Goal: Task Accomplishment & Management: Manage account settings

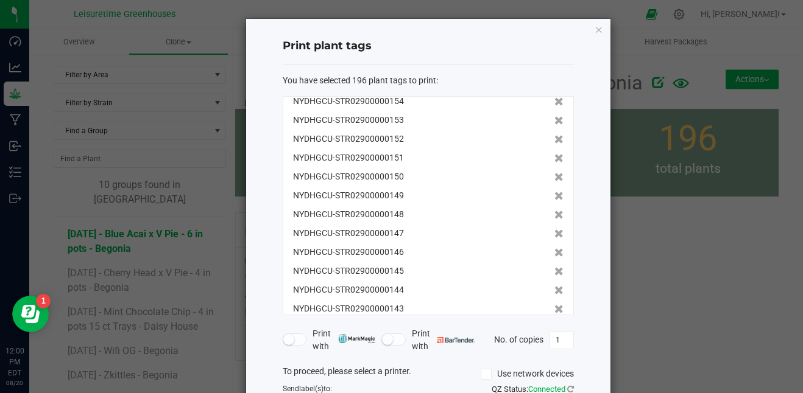
scroll to position [140, 0]
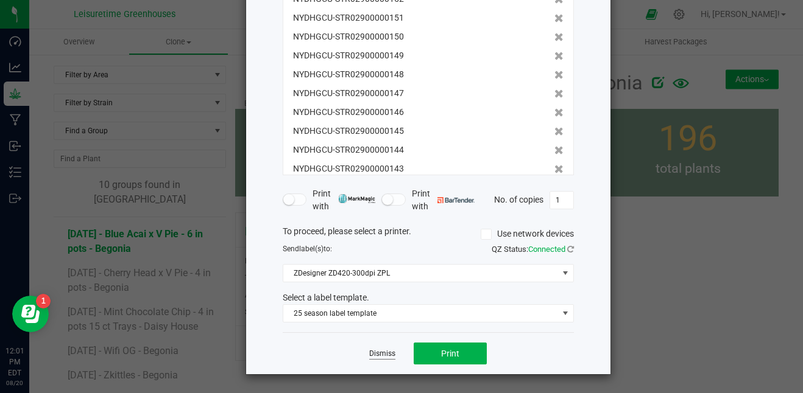
click at [385, 350] on link "Dismiss" at bounding box center [382, 354] width 26 height 10
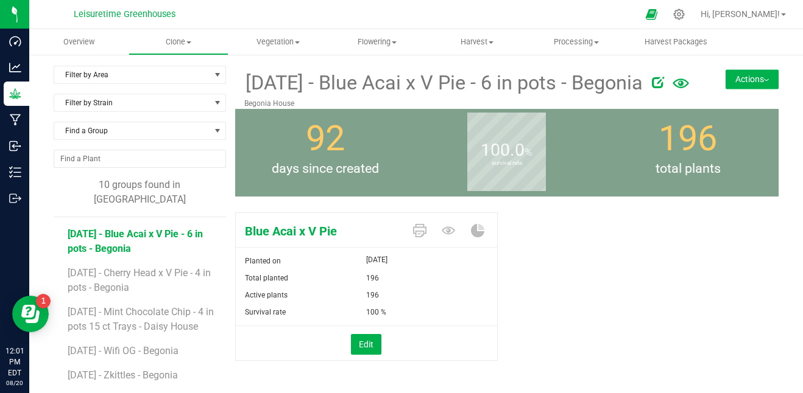
click at [664, 81] on icon at bounding box center [658, 82] width 12 height 12
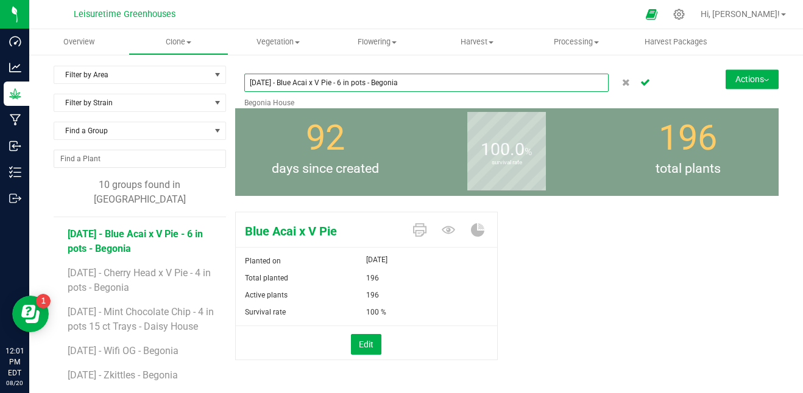
click at [449, 86] on input "[DATE] - Blue Acai x V Pie - 6 in pots - Begonia" at bounding box center [426, 83] width 365 height 18
click at [376, 82] on input "[DATE] - Blue Acai x V Pie - 6 in pots - daisy" at bounding box center [426, 83] width 365 height 18
type input "[DATE] - Blue Acai x V Pie - 6 in pots - Daisy"
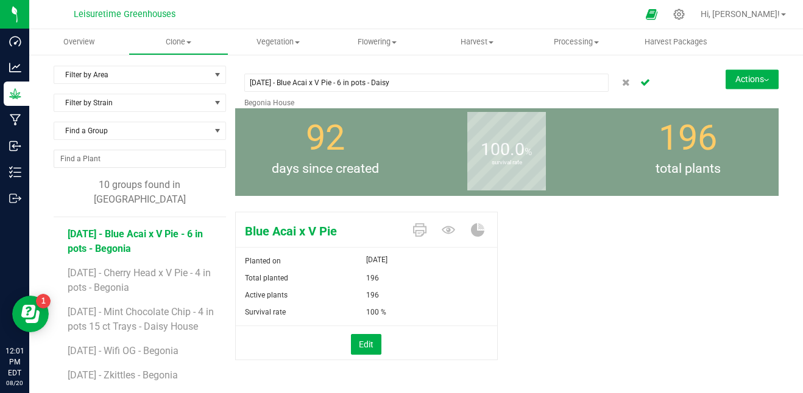
click at [382, 99] on p "Begonia House" at bounding box center [461, 102] width 435 height 11
click at [364, 347] on button "Edit" at bounding box center [366, 344] width 30 height 21
click at [387, 298] on span "196 196" at bounding box center [427, 296] width 122 height 18
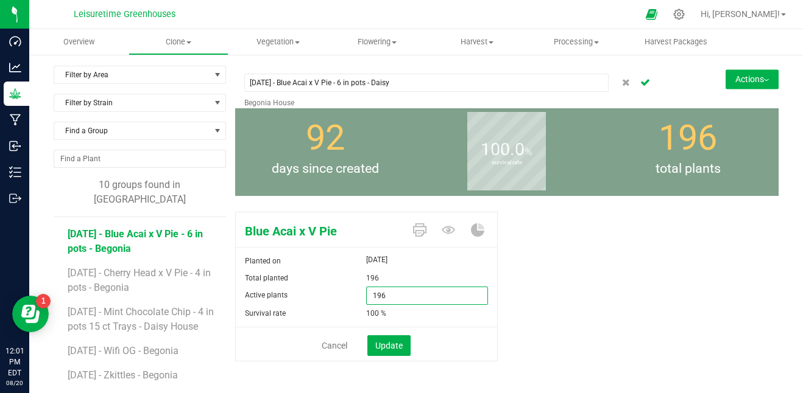
click at [387, 298] on input "196" at bounding box center [427, 295] width 121 height 17
type input "192"
click at [413, 277] on div "196" at bounding box center [392, 278] width 52 height 17
click at [400, 347] on button "Update" at bounding box center [388, 346] width 43 height 21
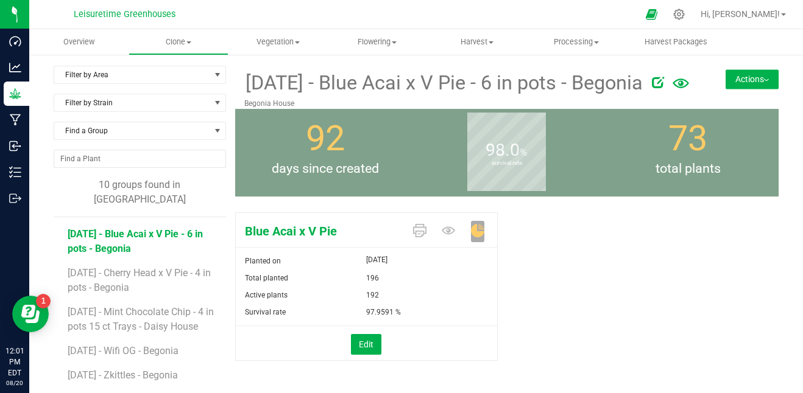
click at [748, 77] on button "Actions" at bounding box center [751, 78] width 53 height 19
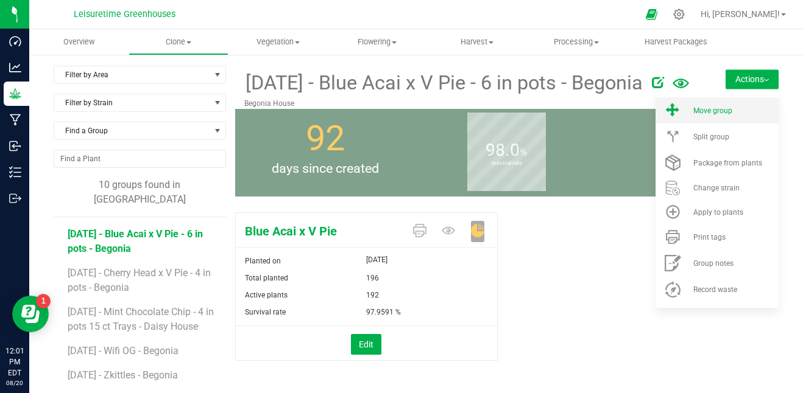
click at [726, 116] on li "Move group" at bounding box center [716, 110] width 123 height 26
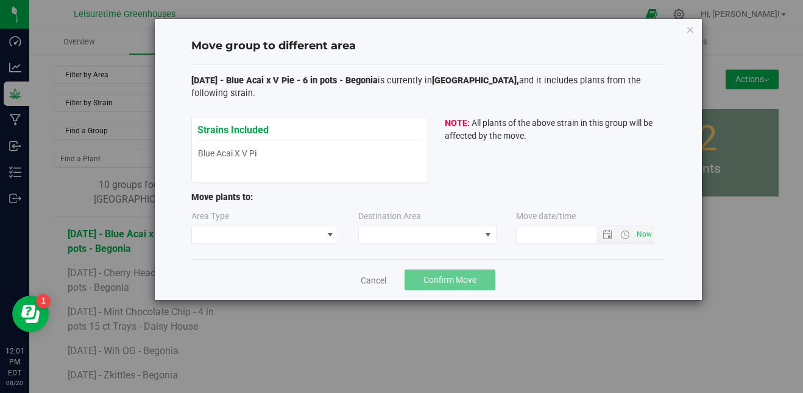
type input "[DATE] 12:01 PM"
click at [250, 240] on span at bounding box center [257, 235] width 131 height 17
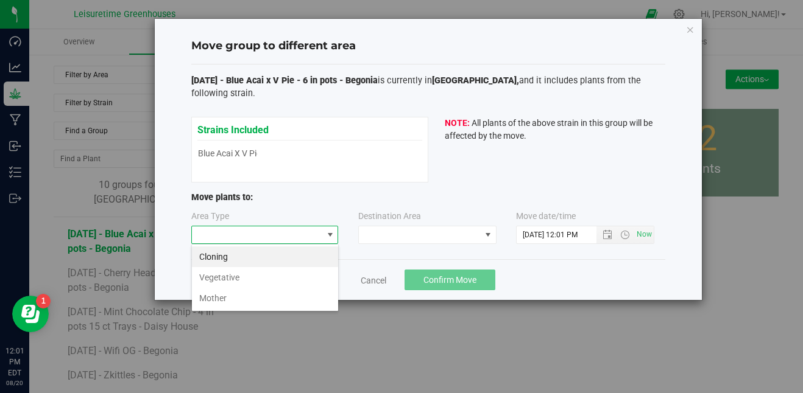
scroll to position [18, 147]
click at [255, 277] on li "Vegetative" at bounding box center [265, 277] width 146 height 21
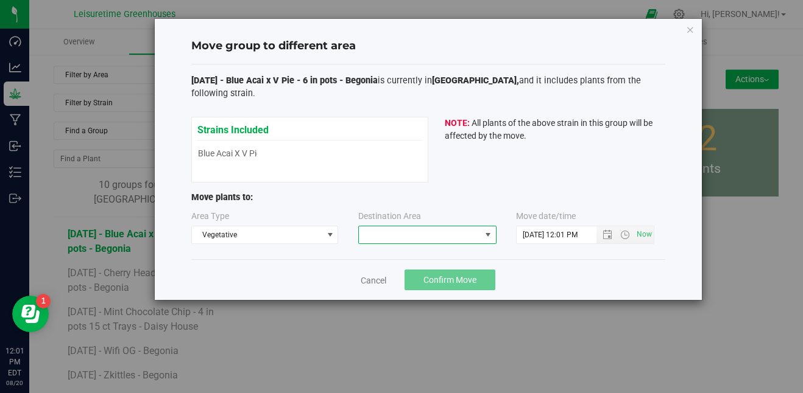
click at [395, 232] on span at bounding box center [420, 235] width 122 height 17
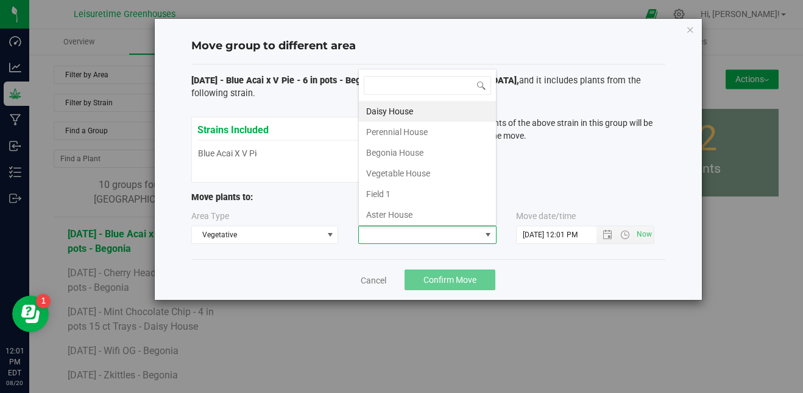
scroll to position [18, 138]
click at [420, 114] on li "Daisy House" at bounding box center [427, 111] width 137 height 21
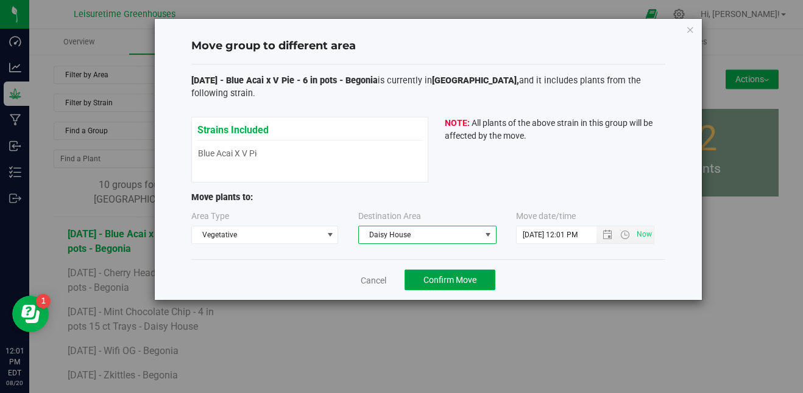
click at [451, 283] on span "Confirm Move" at bounding box center [449, 280] width 53 height 10
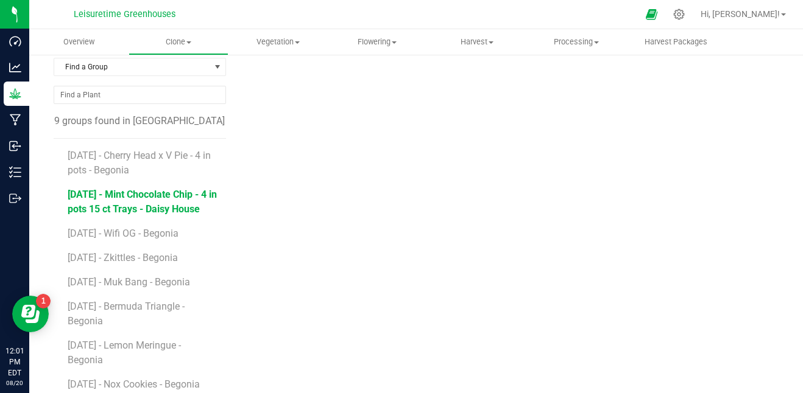
scroll to position [63, 0]
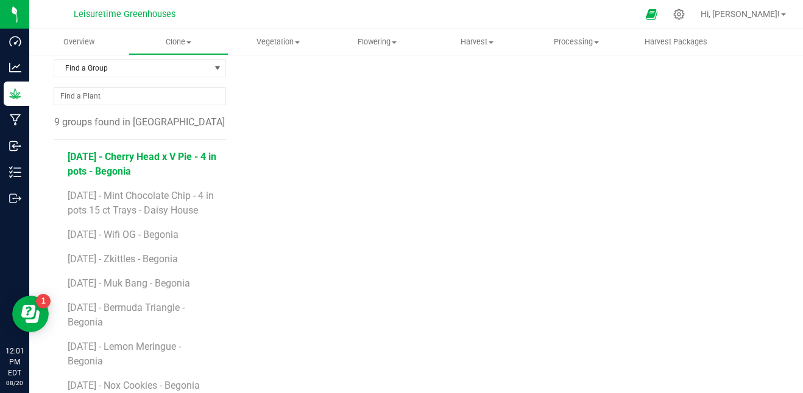
click at [158, 155] on span "[DATE] - Cherry Head x V Pie - 4 in pots - Begonia" at bounding box center [142, 164] width 149 height 26
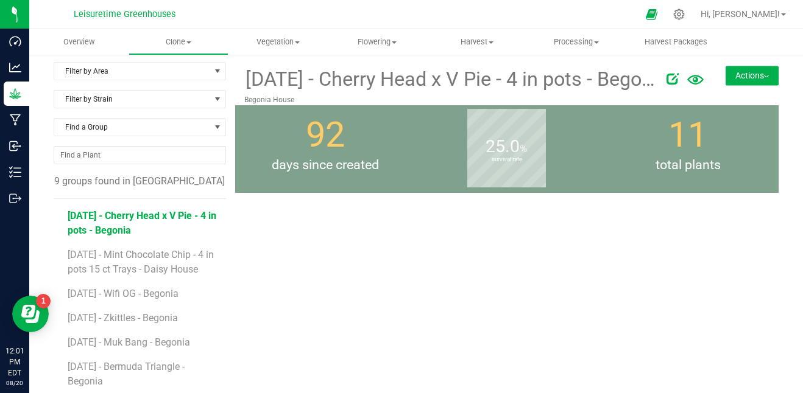
scroll to position [3, 0]
click at [268, 38] on span "Vegetation" at bounding box center [278, 42] width 98 height 11
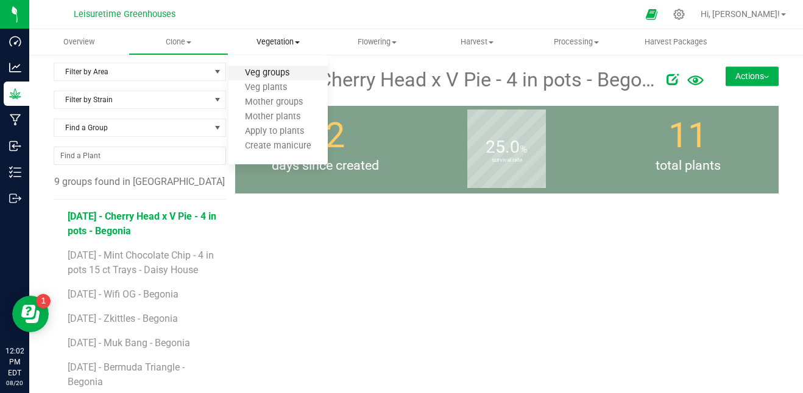
click at [294, 72] on span "Veg groups" at bounding box center [266, 73] width 77 height 10
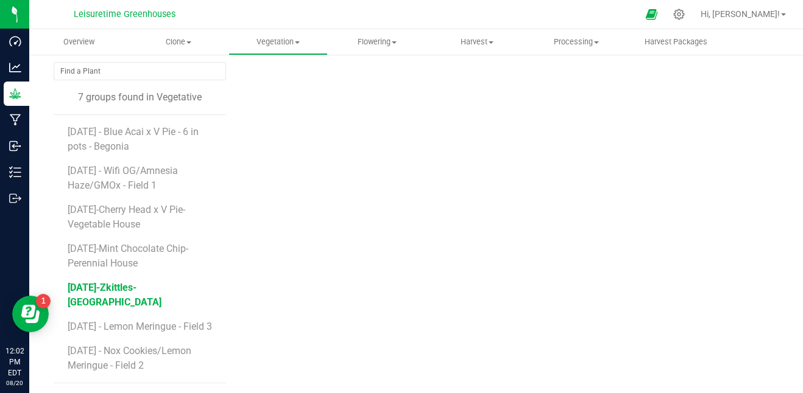
scroll to position [87, 0]
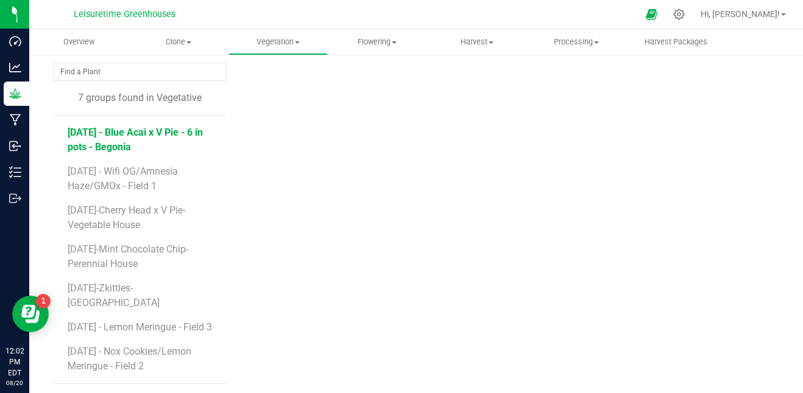
click at [154, 133] on span "[DATE] - Blue Acai x V Pie - 6 in pots - Begonia" at bounding box center [135, 140] width 135 height 26
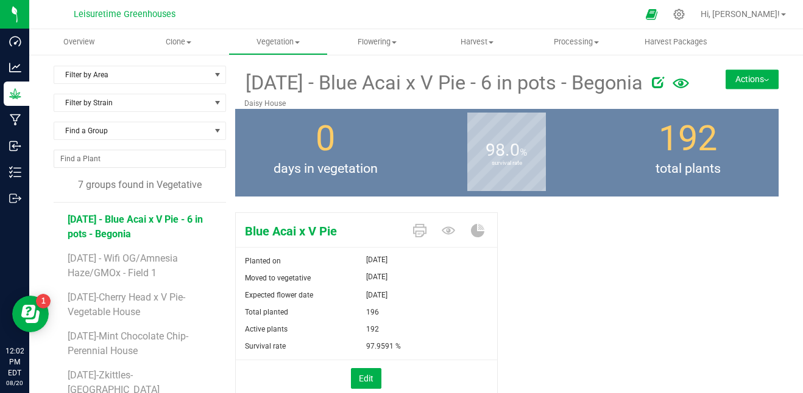
click at [658, 83] on icon at bounding box center [658, 82] width 12 height 12
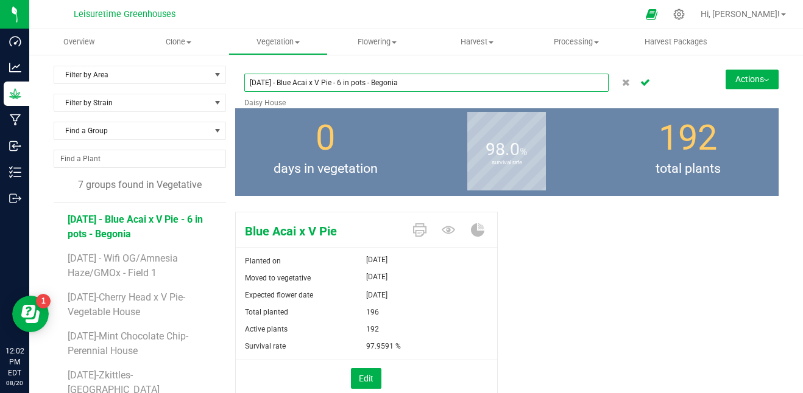
drag, startPoint x: 475, startPoint y: 81, endPoint x: 337, endPoint y: 86, distance: 138.3
click at [337, 86] on input "[DATE] - Blue Acai x V Pie - 6 in pots - Begonia" at bounding box center [426, 83] width 365 height 18
type input "[DATE] - Blue Acai x V Pie - In ground - Daisy House"
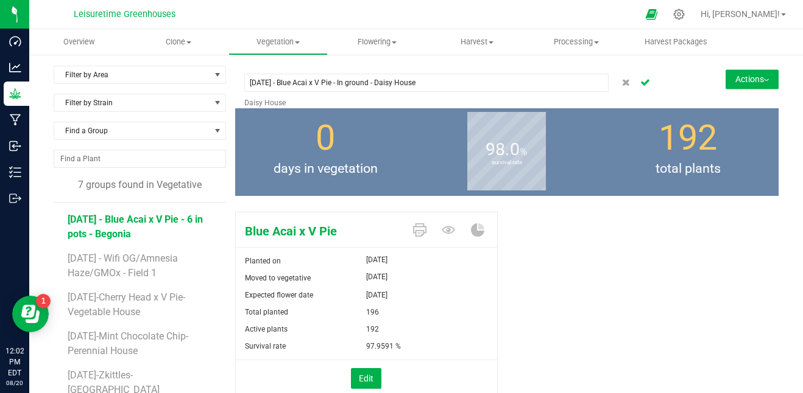
click at [640, 83] on icon "Cancel button" at bounding box center [645, 81] width 10 height 7
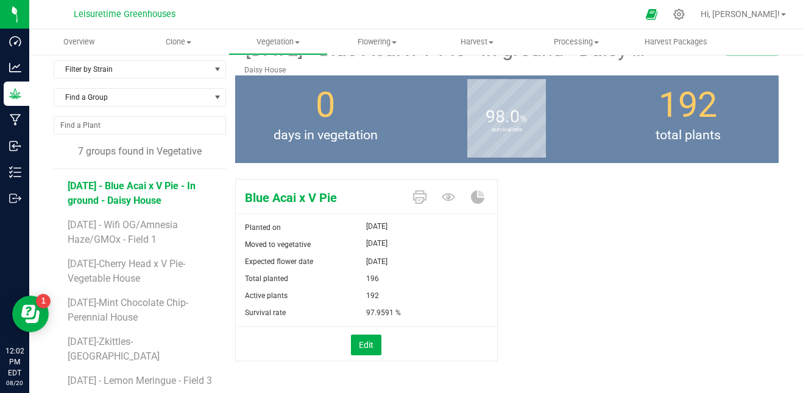
scroll to position [35, 0]
